Goal: Task Accomplishment & Management: Use online tool/utility

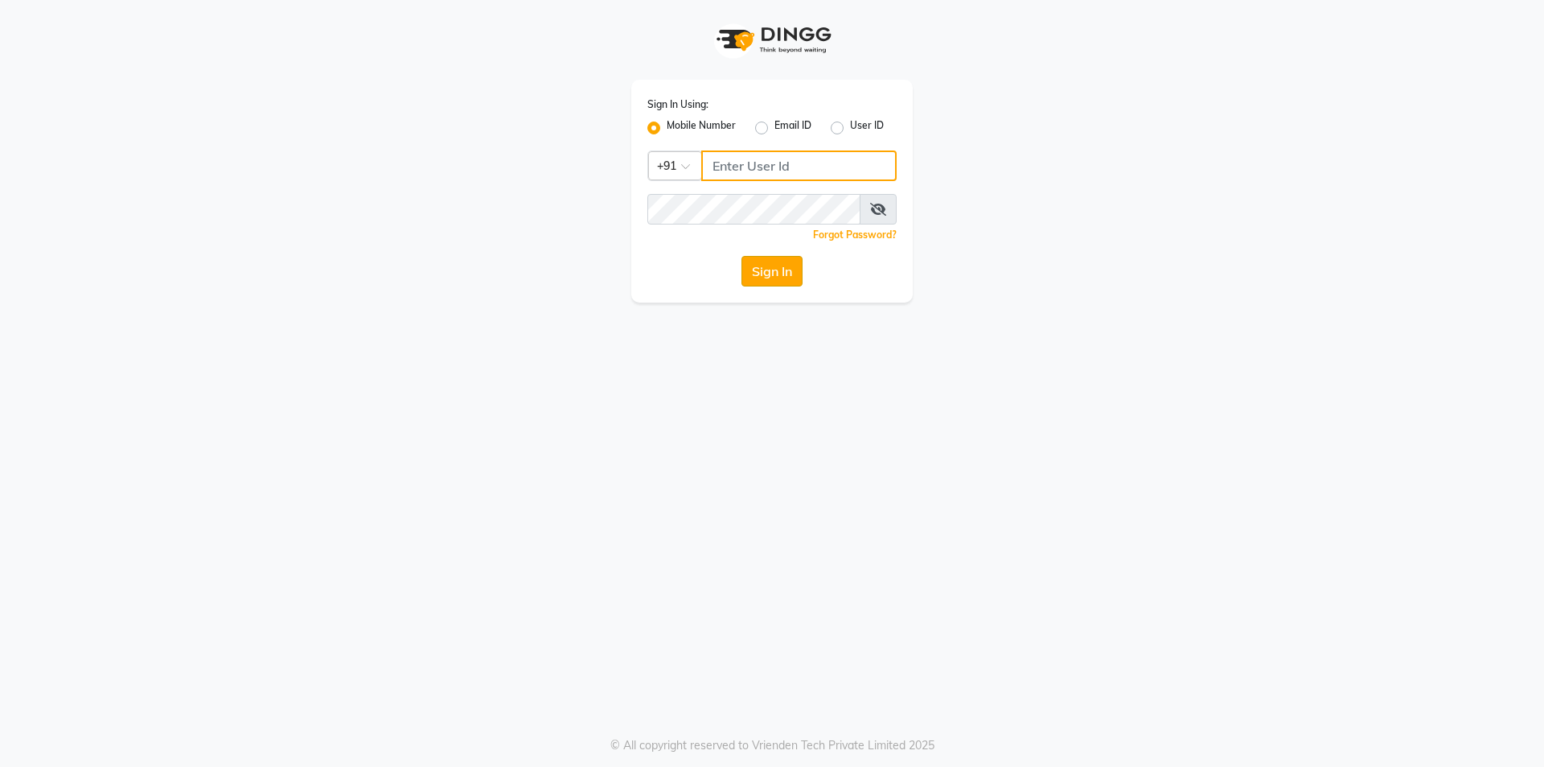
type input "9105819000"
click at [771, 281] on button "Sign In" at bounding box center [772, 271] width 61 height 31
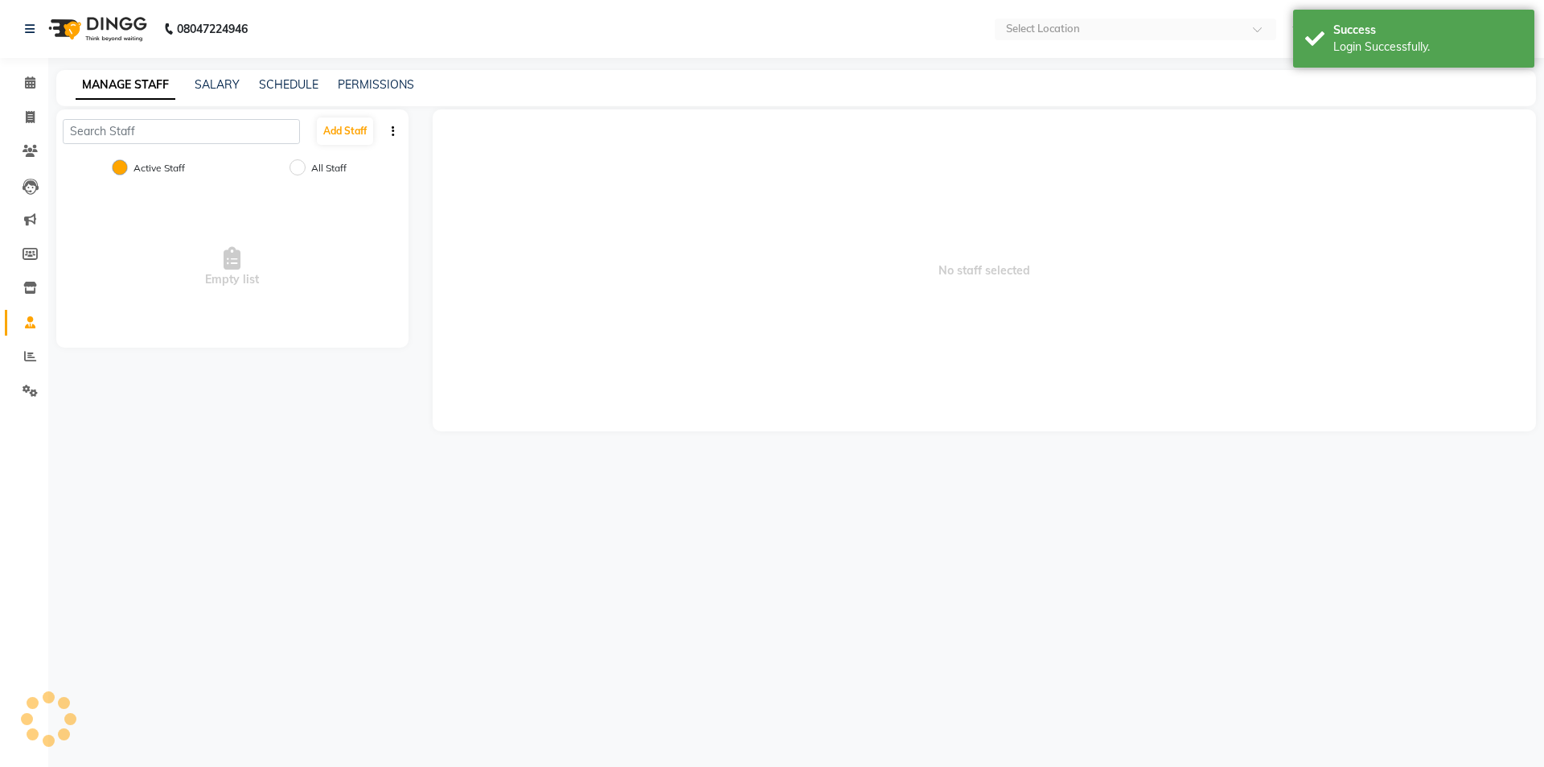
select select "en"
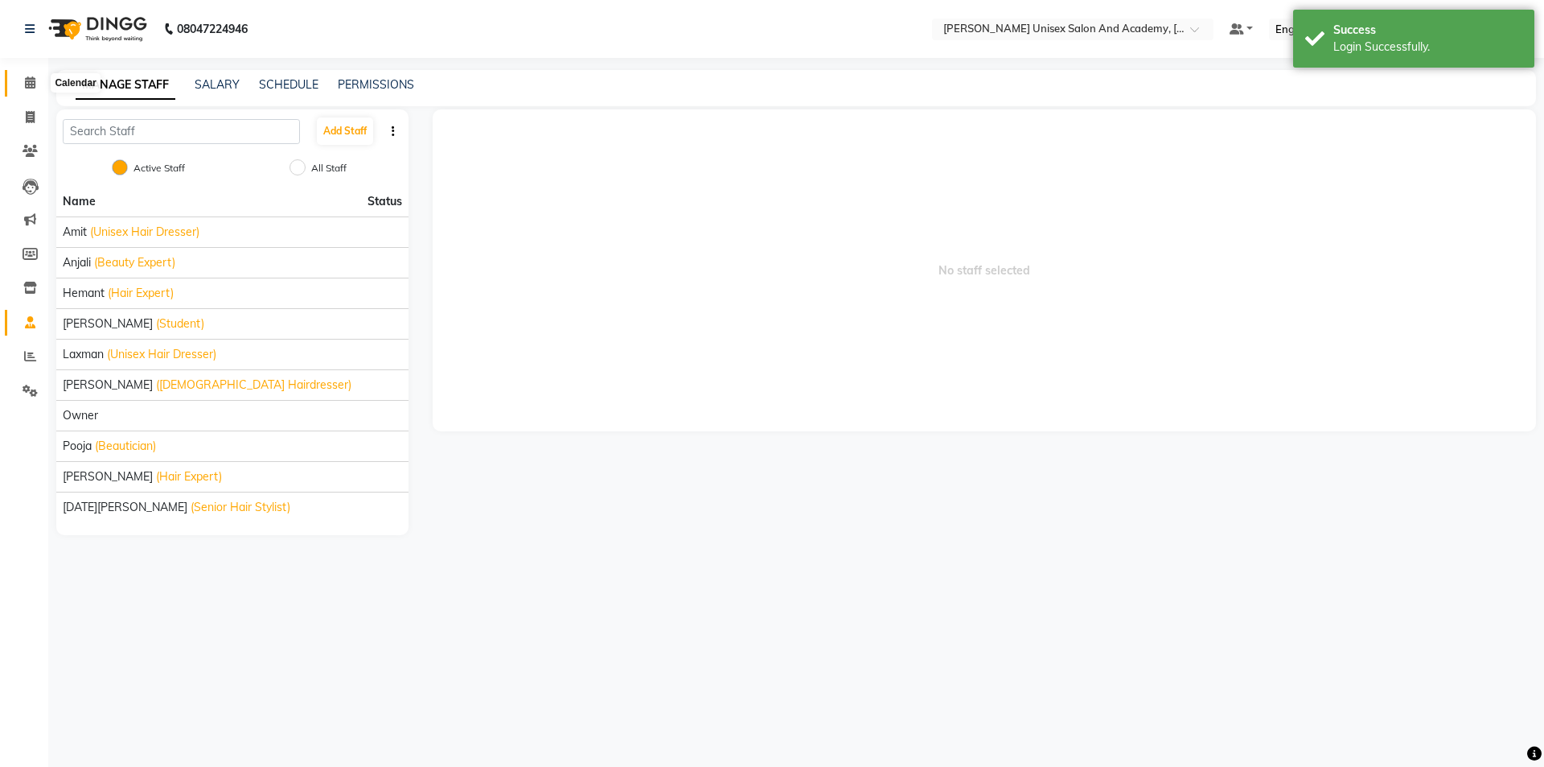
click at [31, 85] on icon at bounding box center [30, 82] width 10 height 12
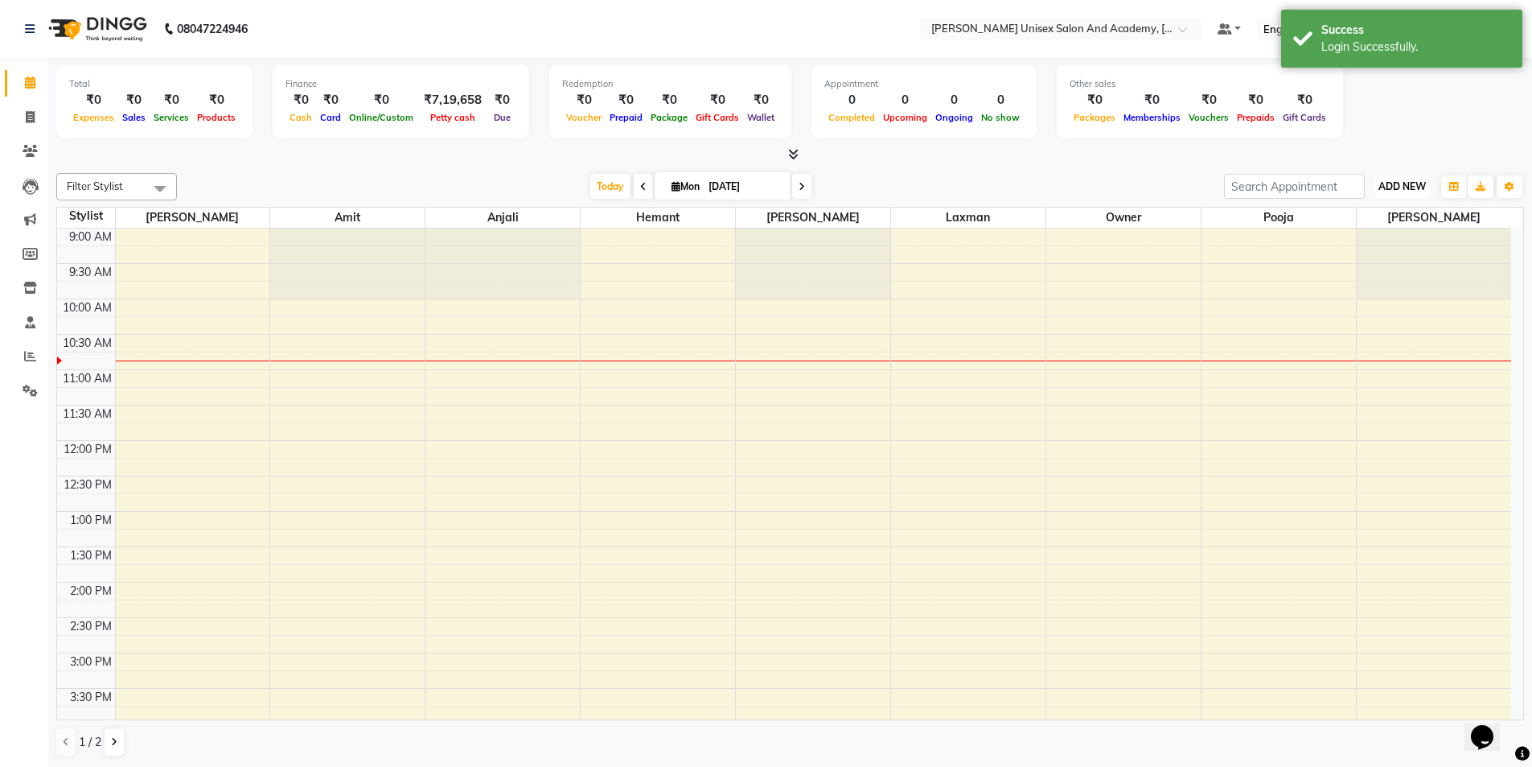
click at [1392, 180] on span "ADD NEW" at bounding box center [1402, 186] width 47 height 12
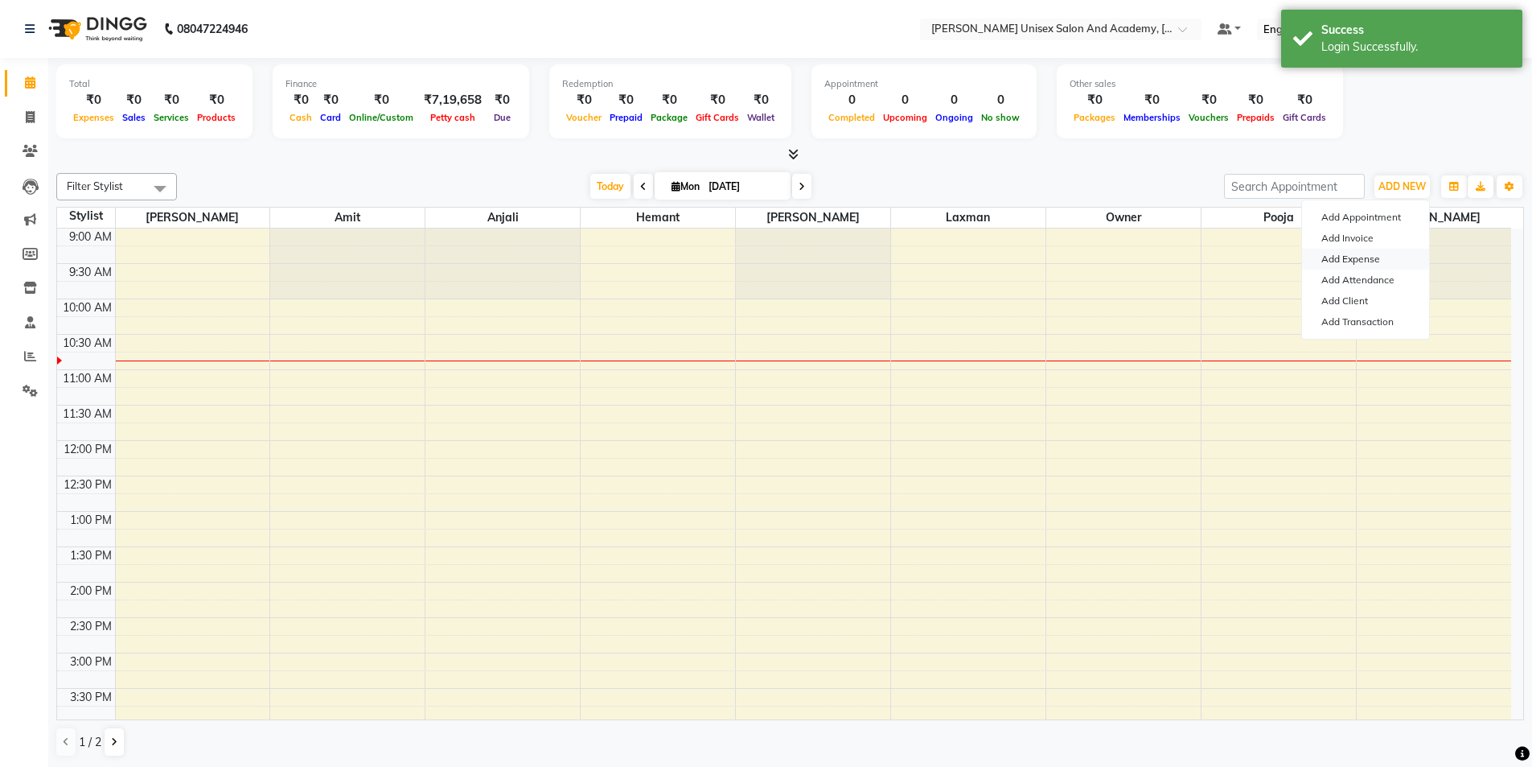
click at [1385, 256] on link "Add Expense" at bounding box center [1365, 259] width 127 height 21
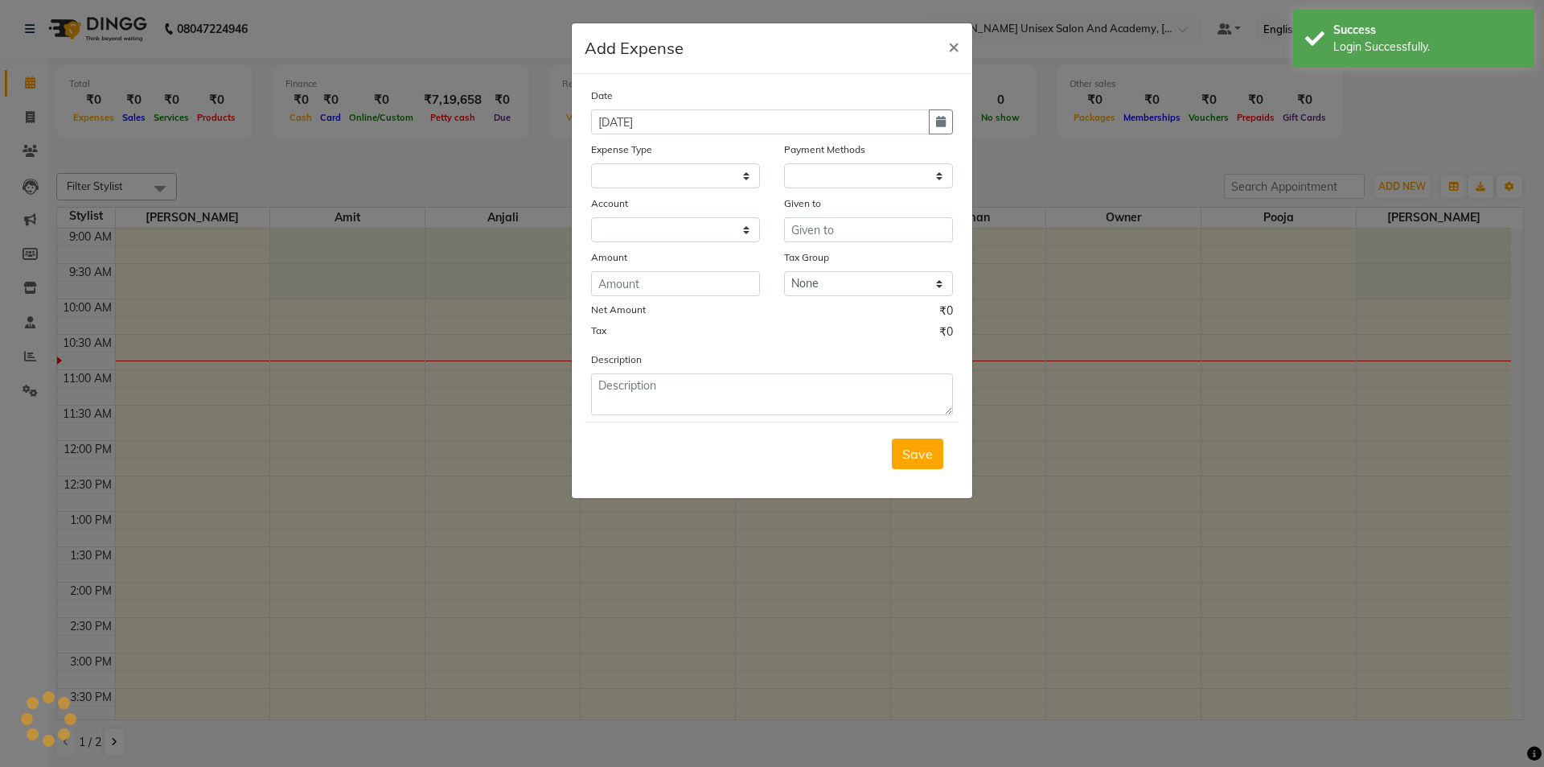
select select "1"
select select "7186"
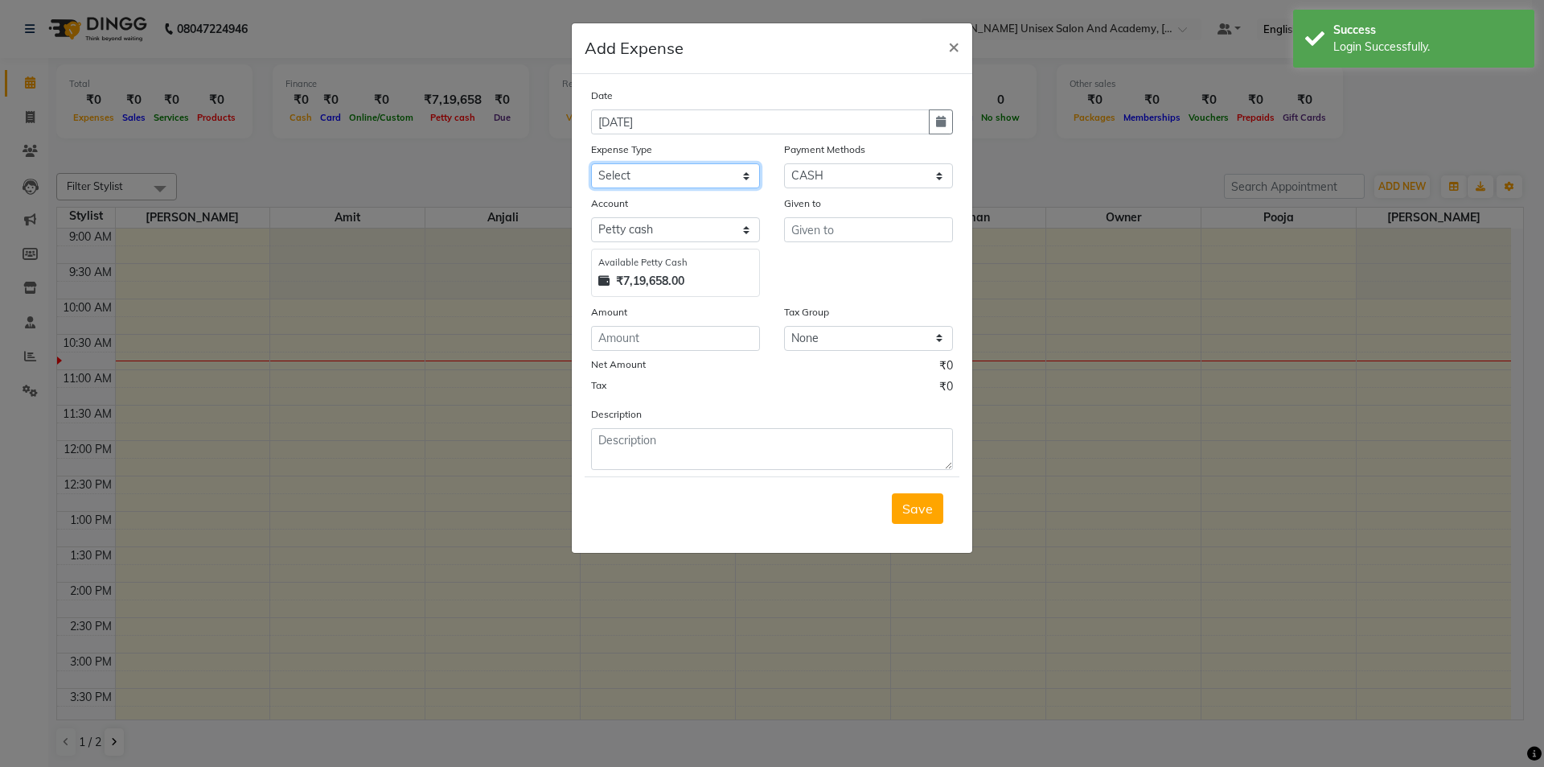
click at [672, 167] on select "Select Advance Salary Bank charges Car maintenance Cash transfer to bank Cash t…" at bounding box center [675, 175] width 169 height 25
click at [591, 163] on select "Select Advance Salary Bank charges Car maintenance Cash transfer to bank Cash t…" at bounding box center [675, 175] width 169 height 25
click at [699, 183] on select "Select Advance Salary Bank charges Car maintenance Cash transfer to bank Cash t…" at bounding box center [675, 175] width 169 height 25
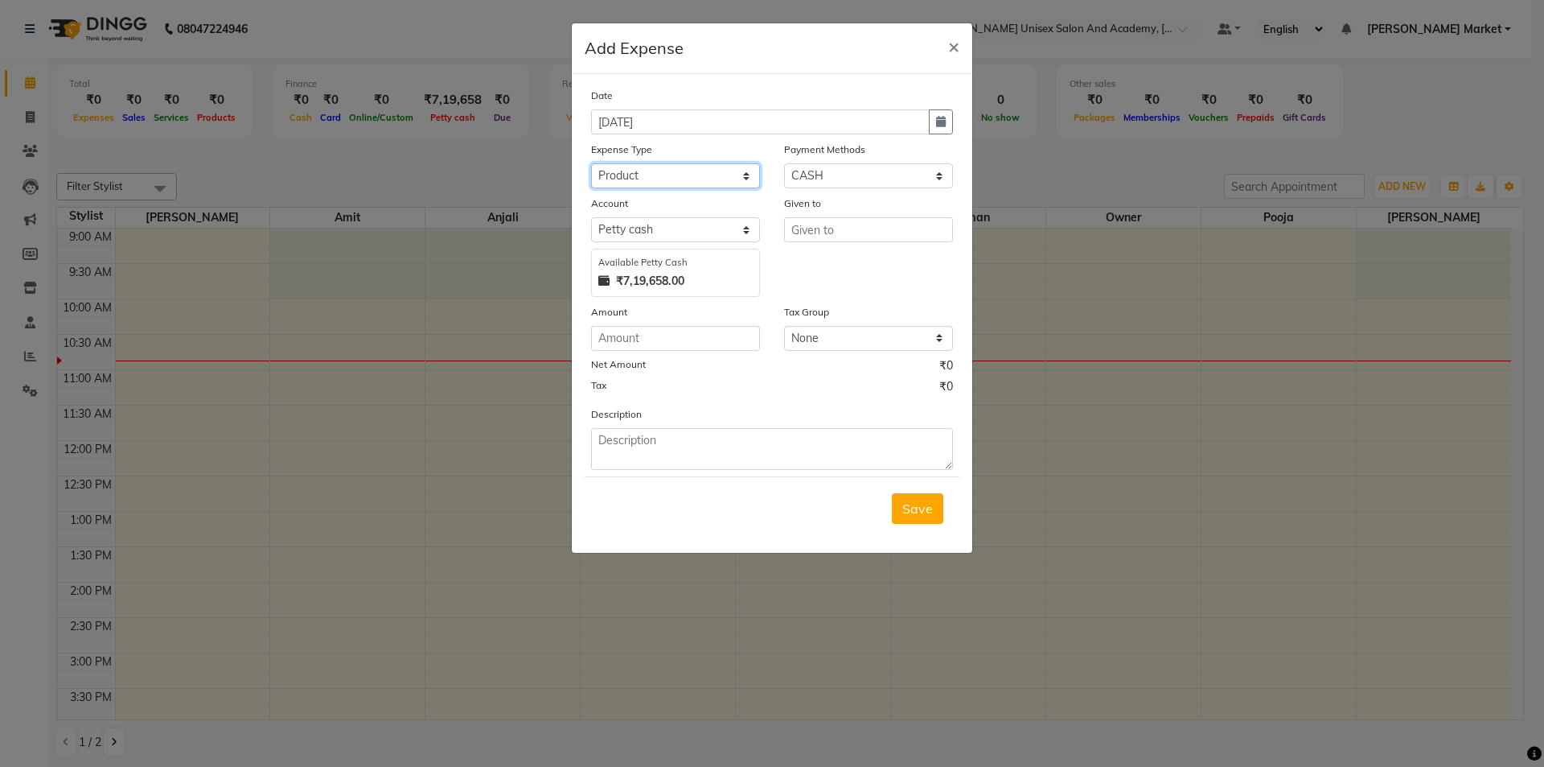
select select "21006"
click at [591, 163] on select "Select Advance Salary Bank charges Car maintenance Cash transfer to bank Cash t…" at bounding box center [675, 175] width 169 height 25
click at [869, 225] on input "text" at bounding box center [868, 229] width 169 height 25
type input "anju"
click at [622, 335] on input "number" at bounding box center [675, 338] width 169 height 25
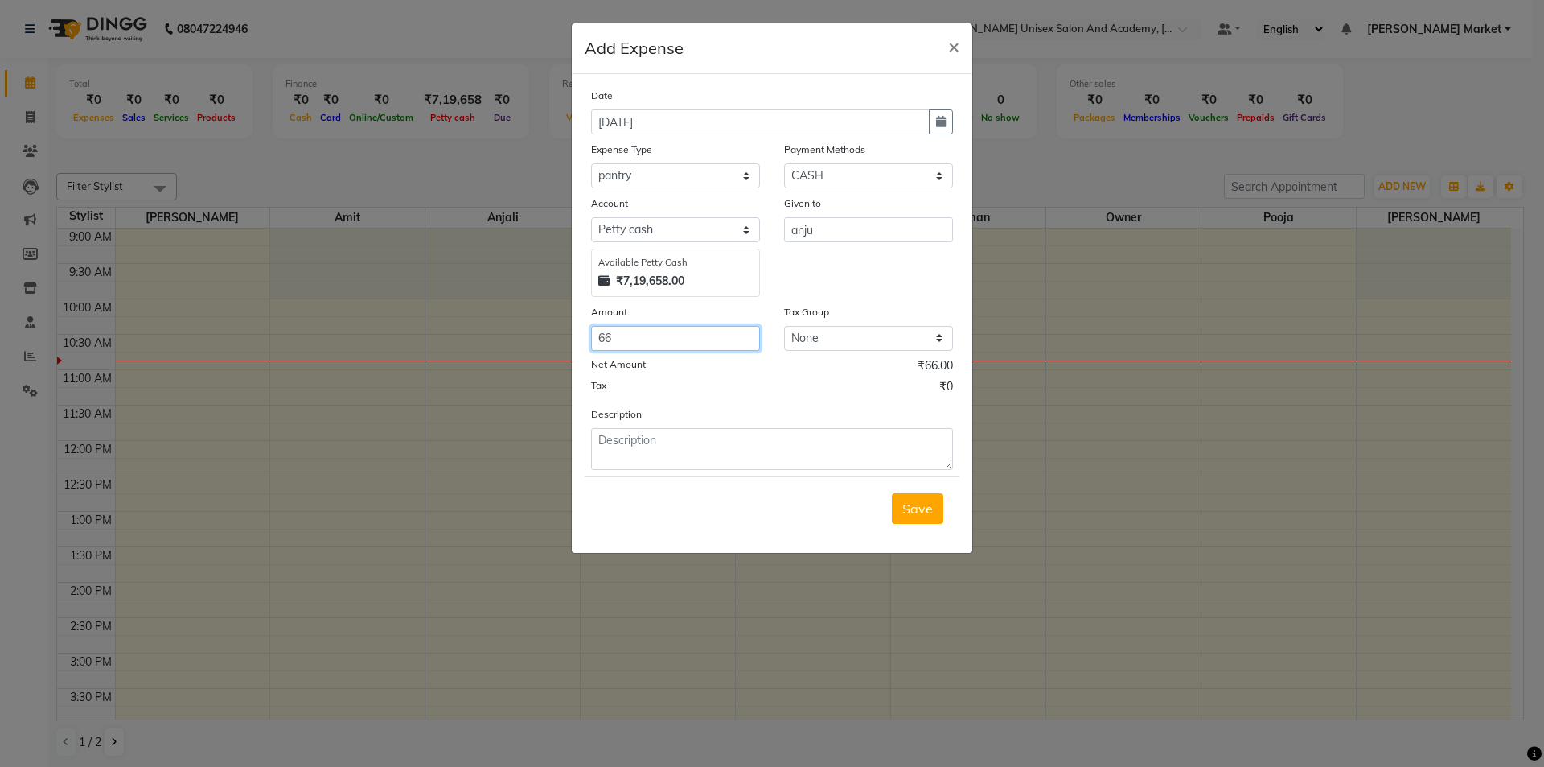
type input "66"
click at [722, 447] on textarea at bounding box center [772, 449] width 362 height 42
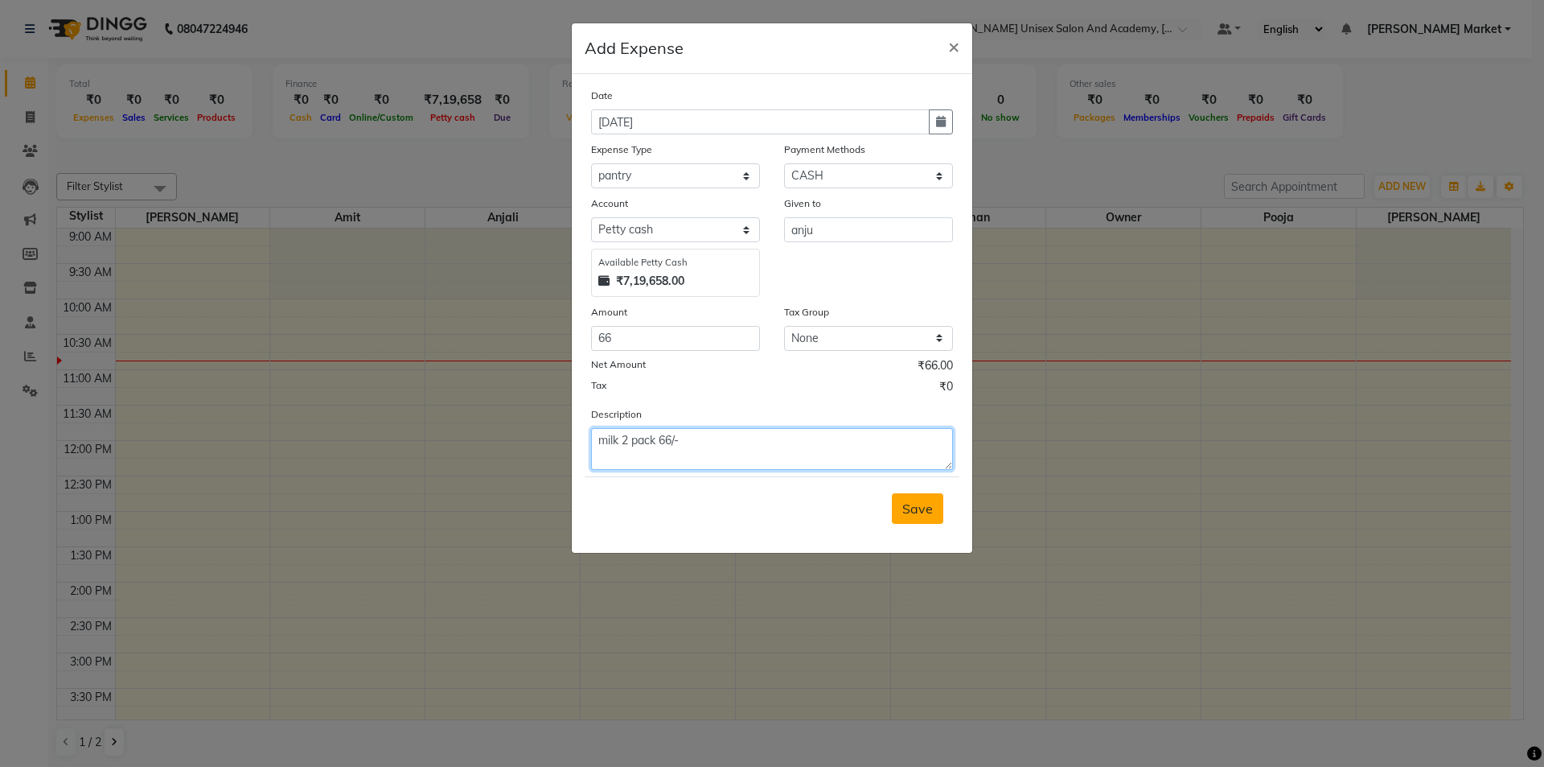
type textarea "milk 2 pack 66/-"
click at [918, 508] on span "Save" at bounding box center [918, 508] width 31 height 16
